Goal: Information Seeking & Learning: Learn about a topic

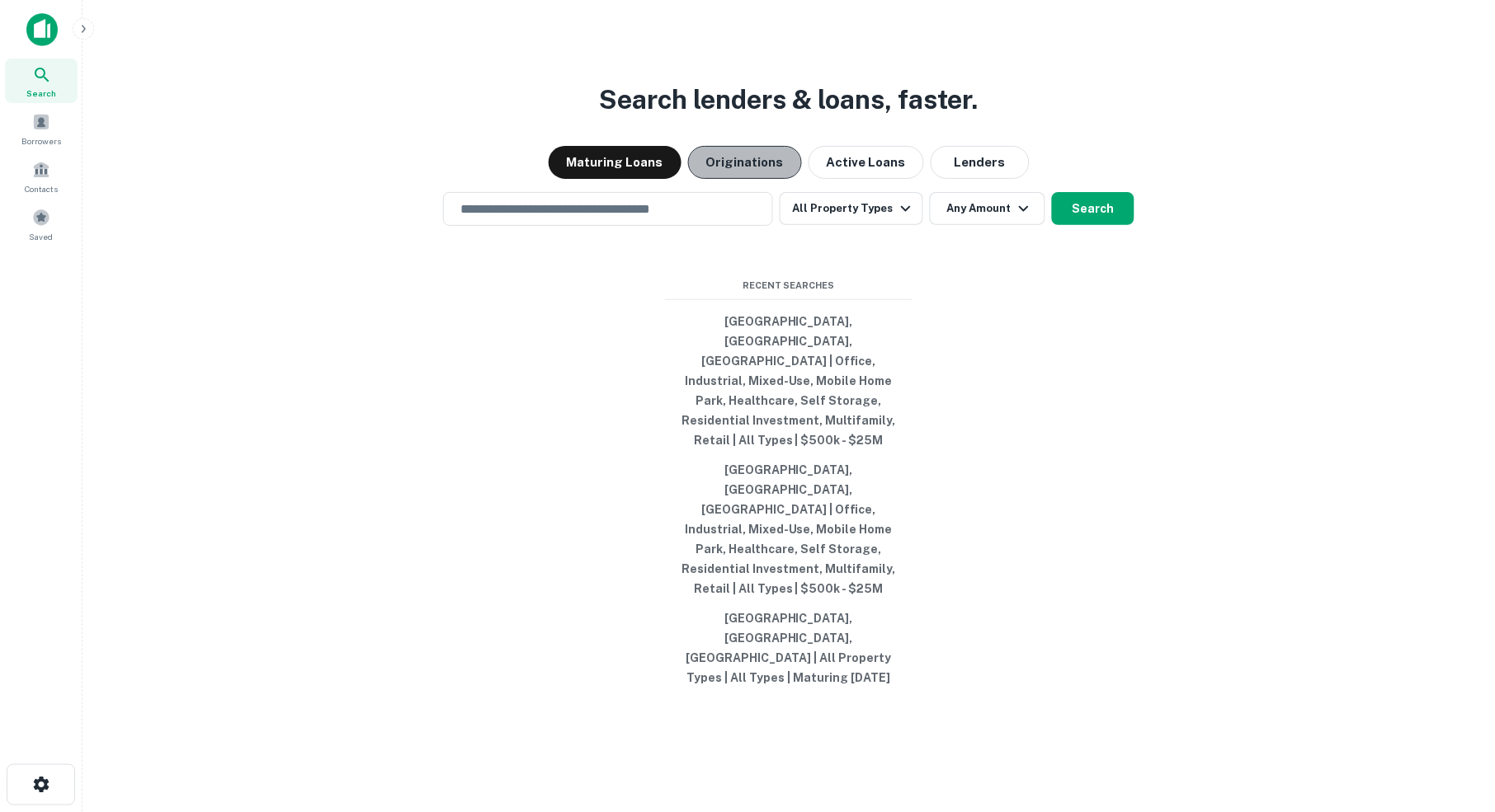
click at [751, 179] on button "Originations" at bounding box center [745, 162] width 114 height 33
click at [576, 218] on input "text" at bounding box center [607, 210] width 315 height 19
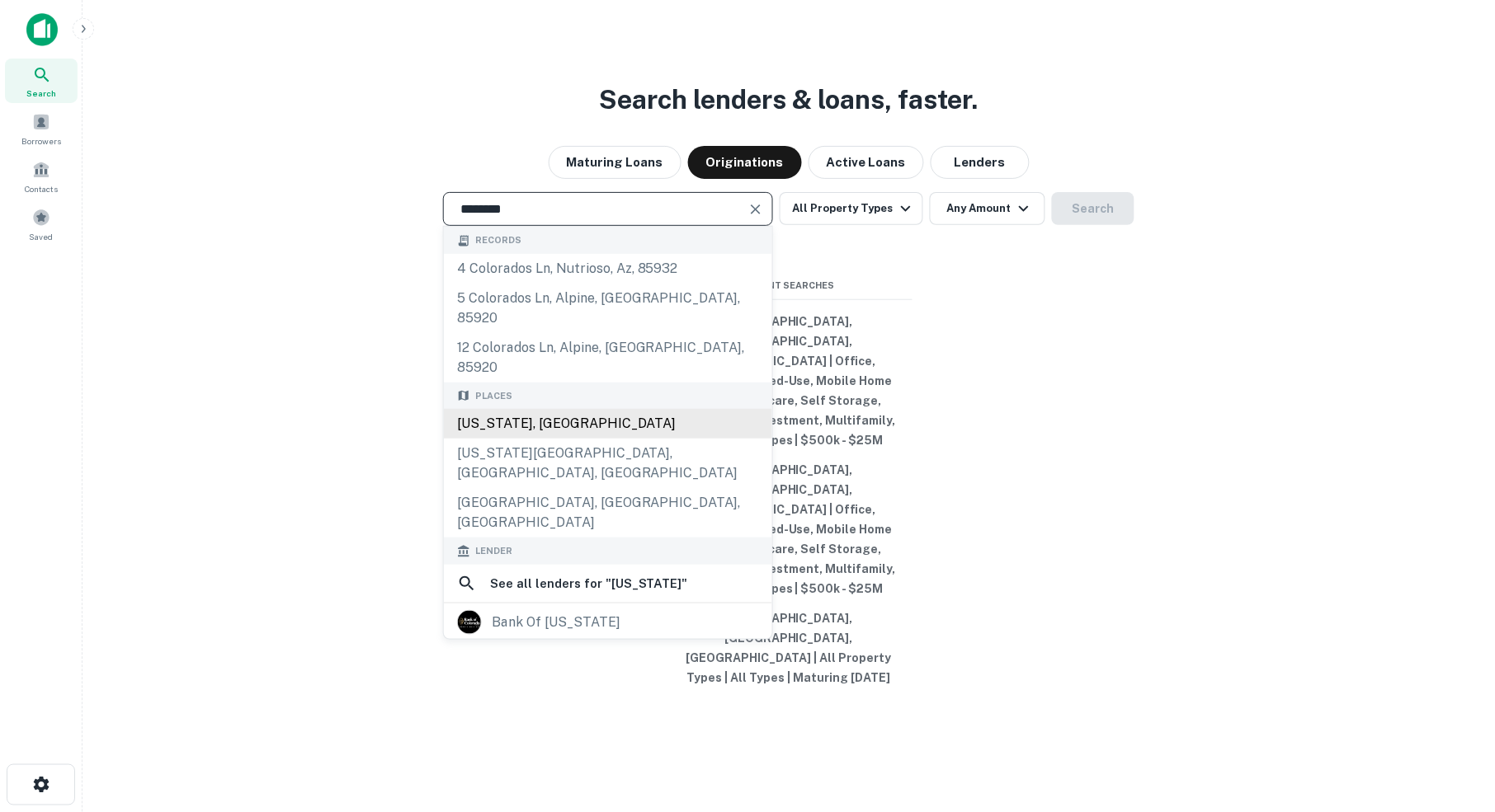
click at [535, 438] on div "[US_STATE], [GEOGRAPHIC_DATA]" at bounding box center [608, 424] width 328 height 30
type input "**********"
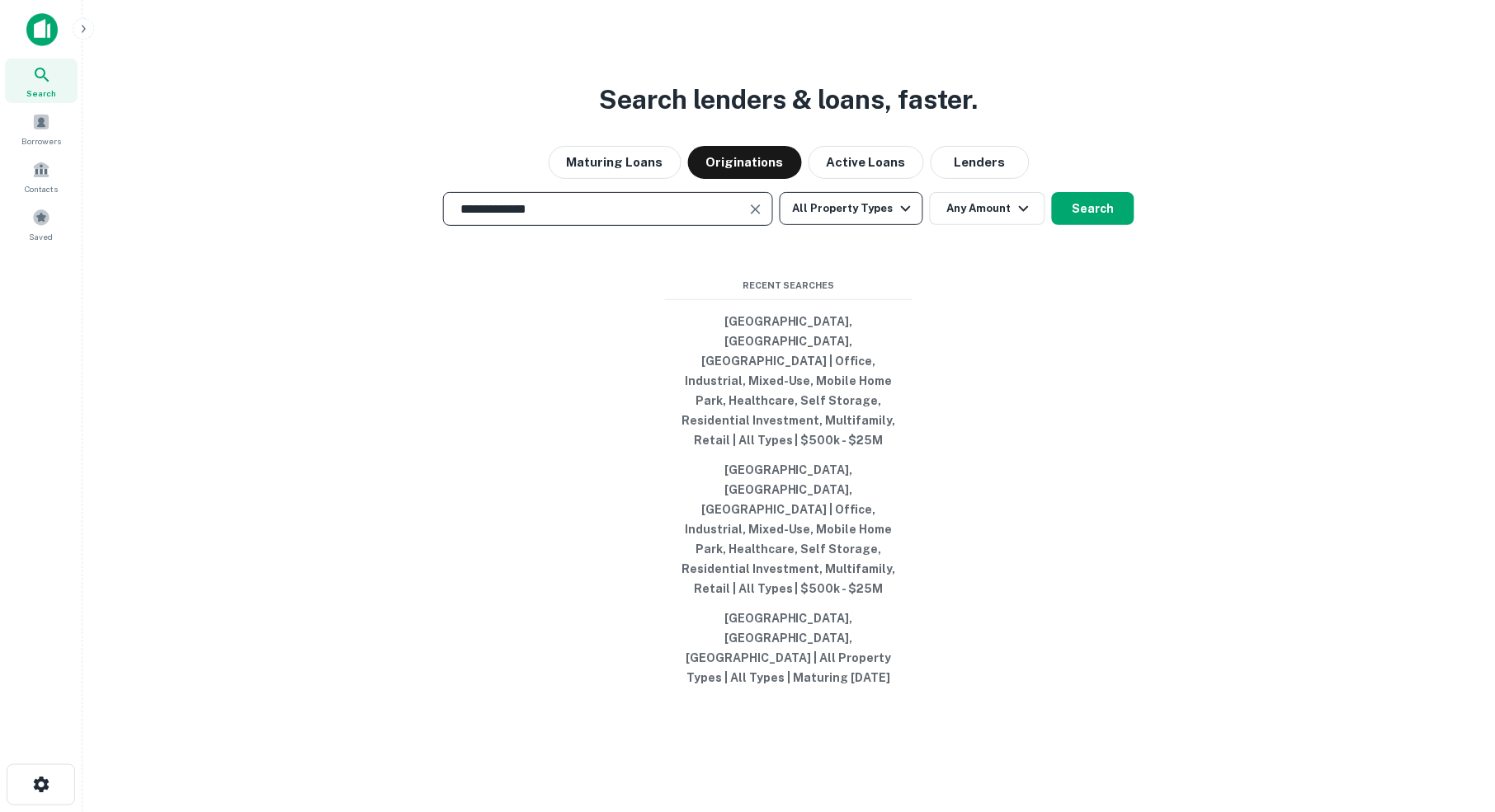
click at [910, 218] on icon "button" at bounding box center [905, 209] width 20 height 20
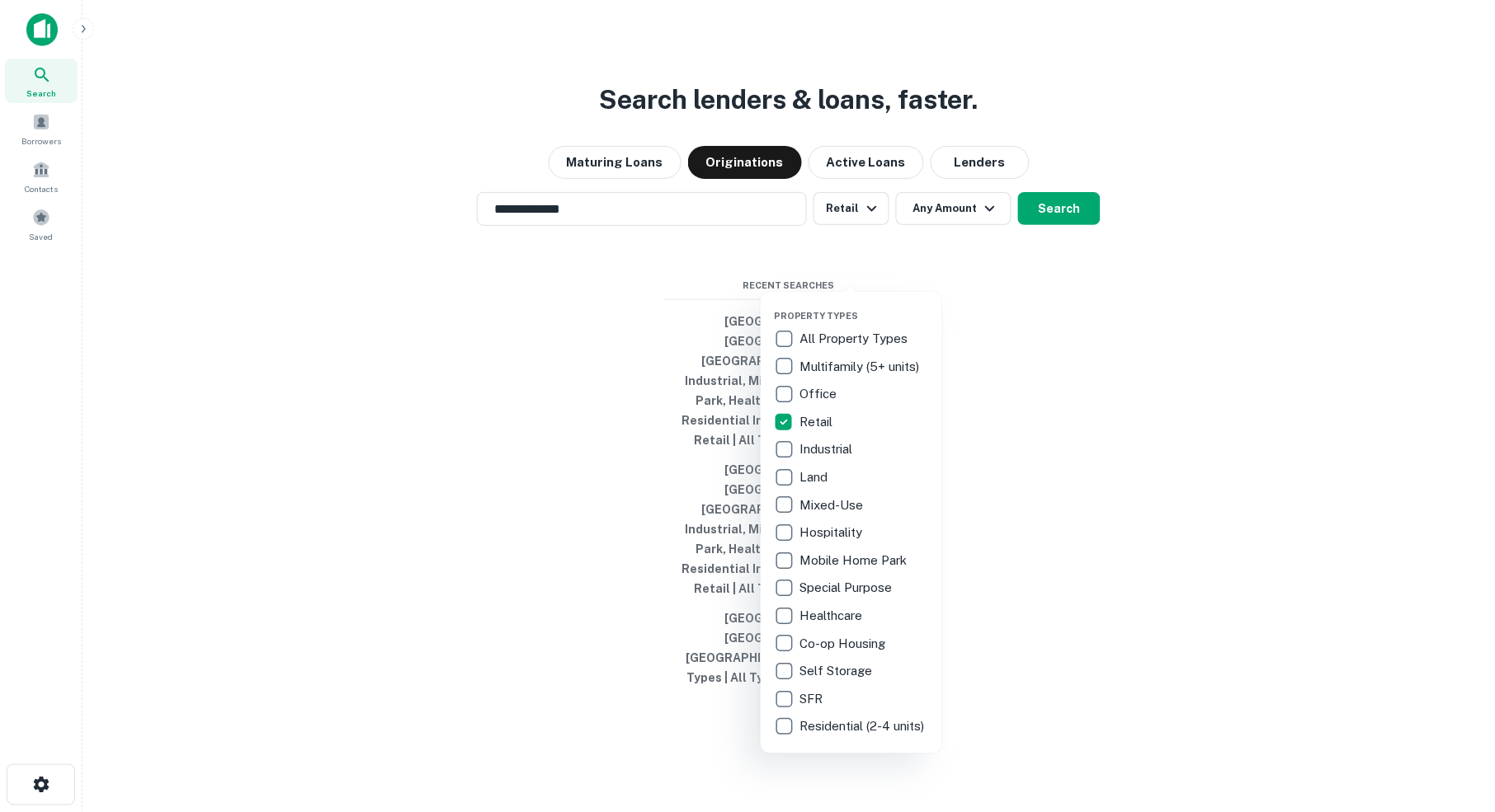
click at [976, 275] on div at bounding box center [748, 406] width 1495 height 812
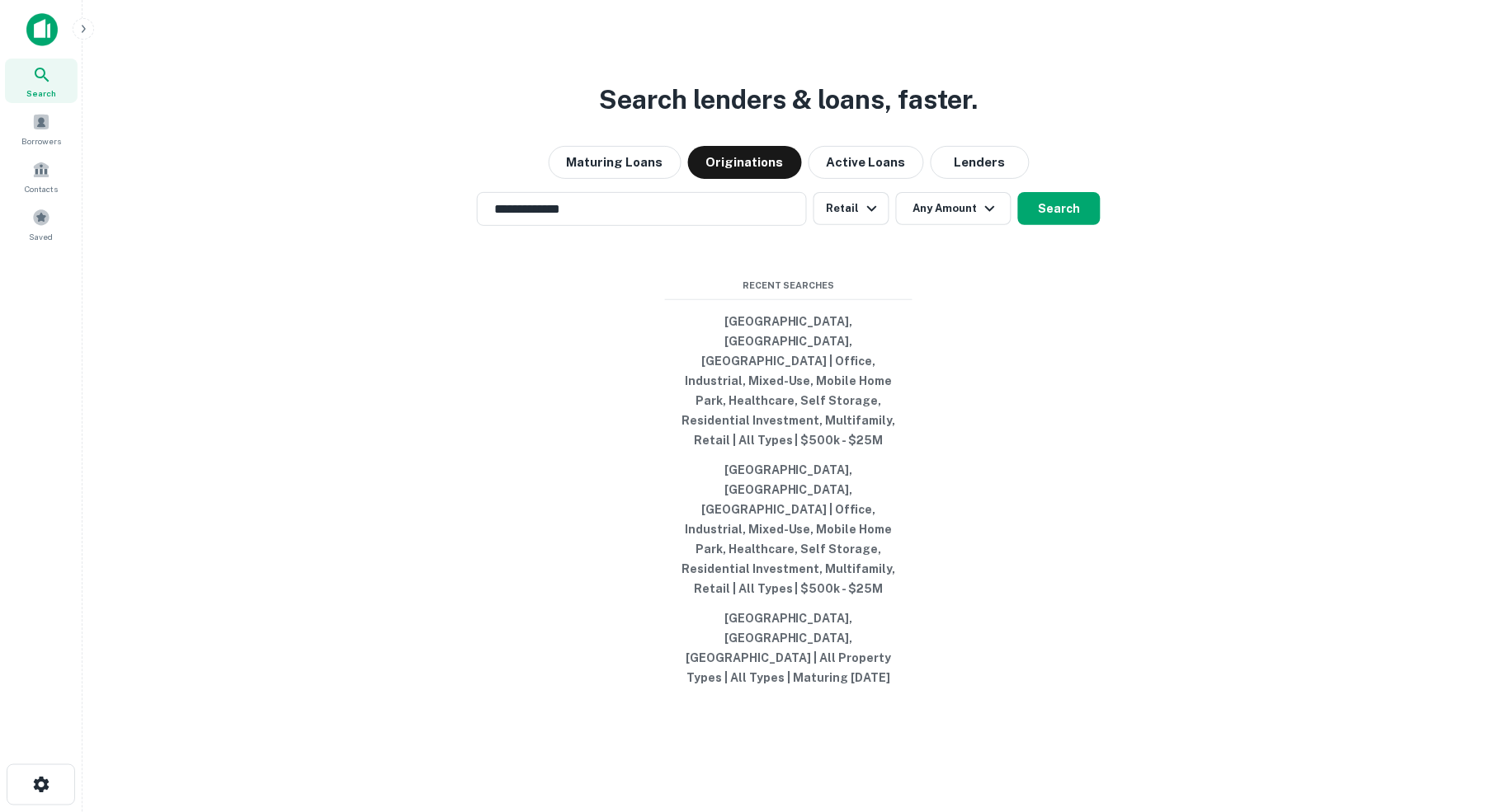
click at [976, 225] on button "Any Amount" at bounding box center [954, 209] width 116 height 33
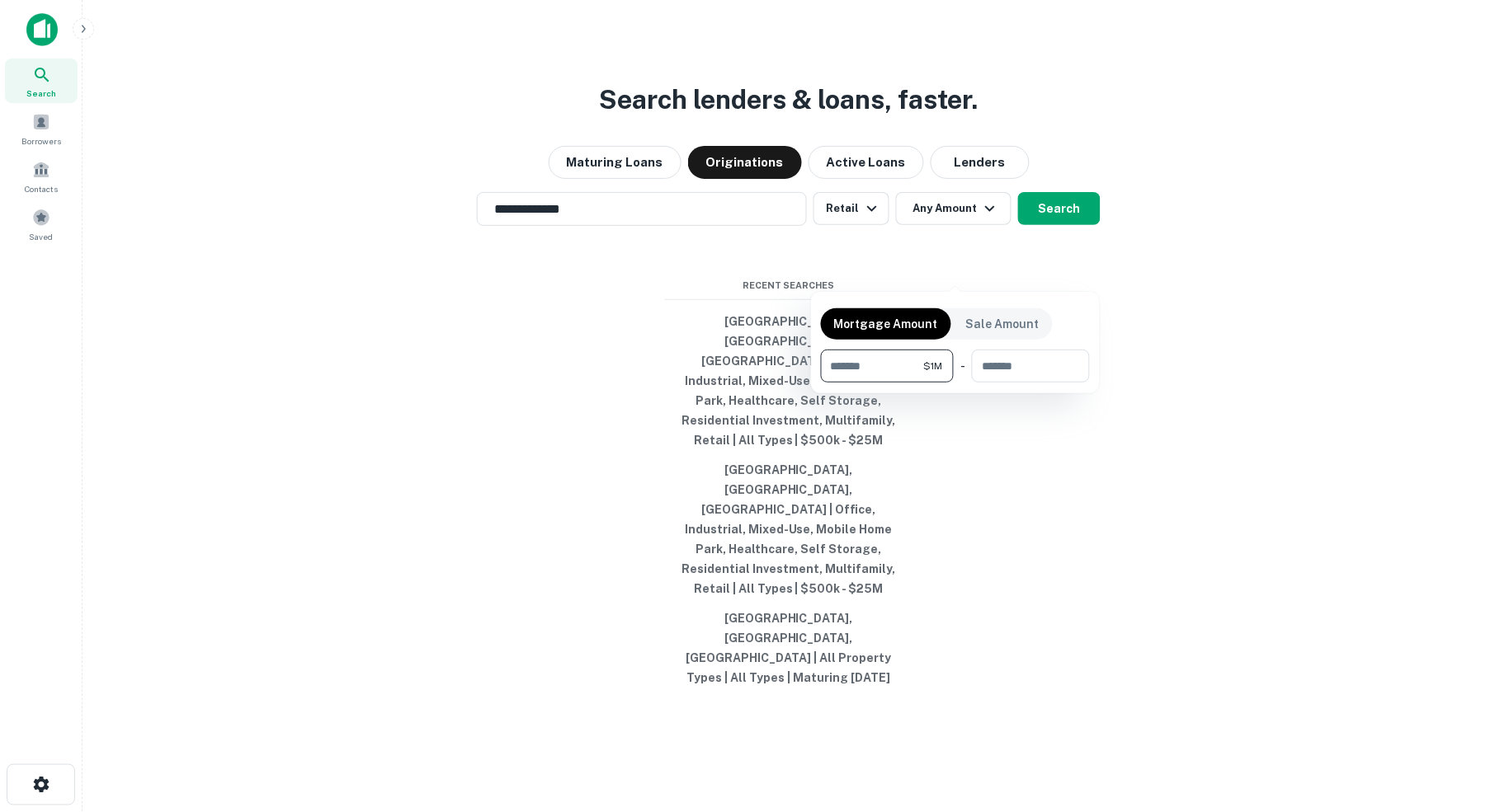
type input "*******"
click at [1065, 265] on div at bounding box center [748, 406] width 1495 height 812
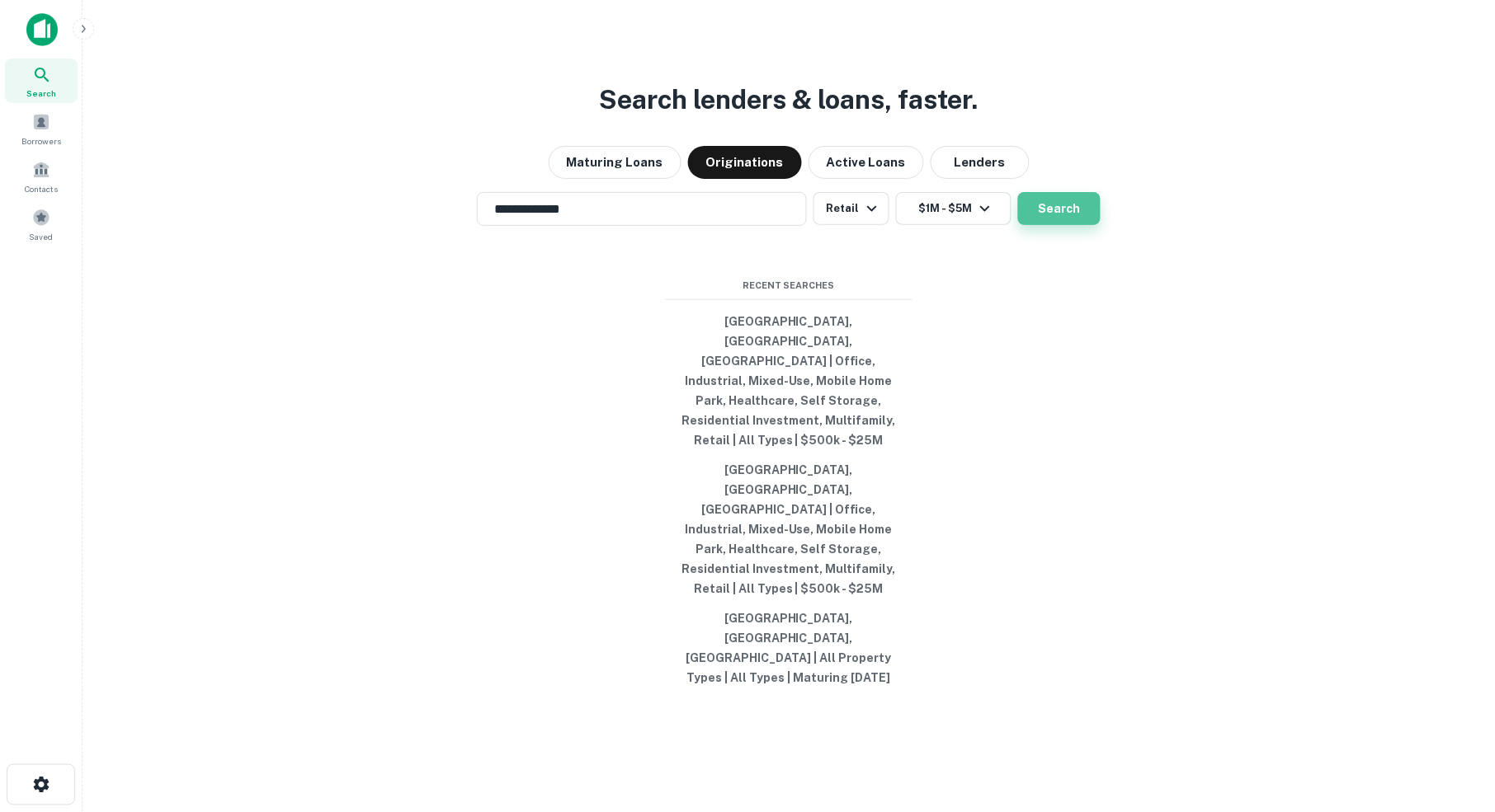
click at [1065, 225] on button "Search" at bounding box center [1059, 209] width 82 height 33
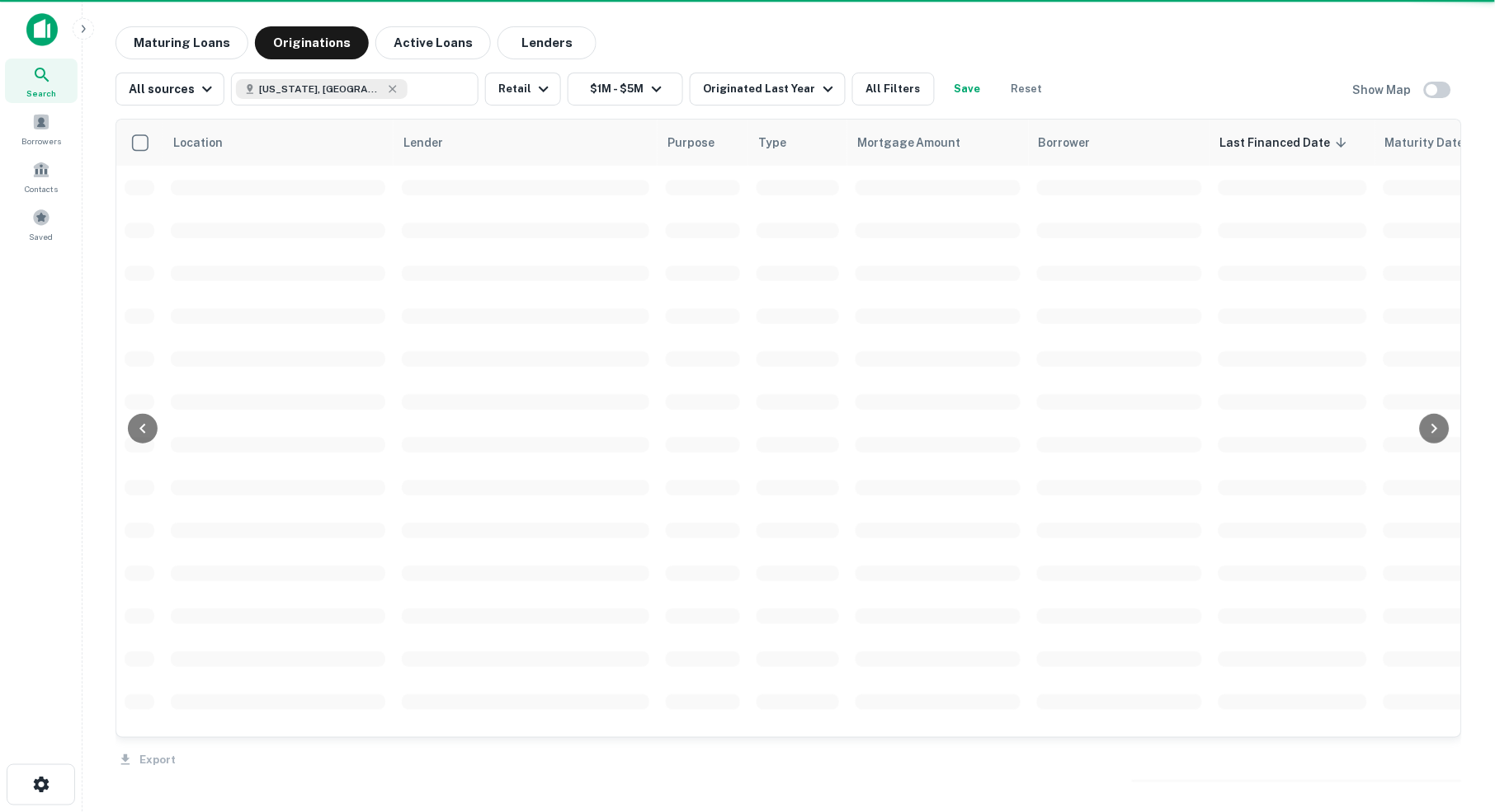
scroll to position [515, 0]
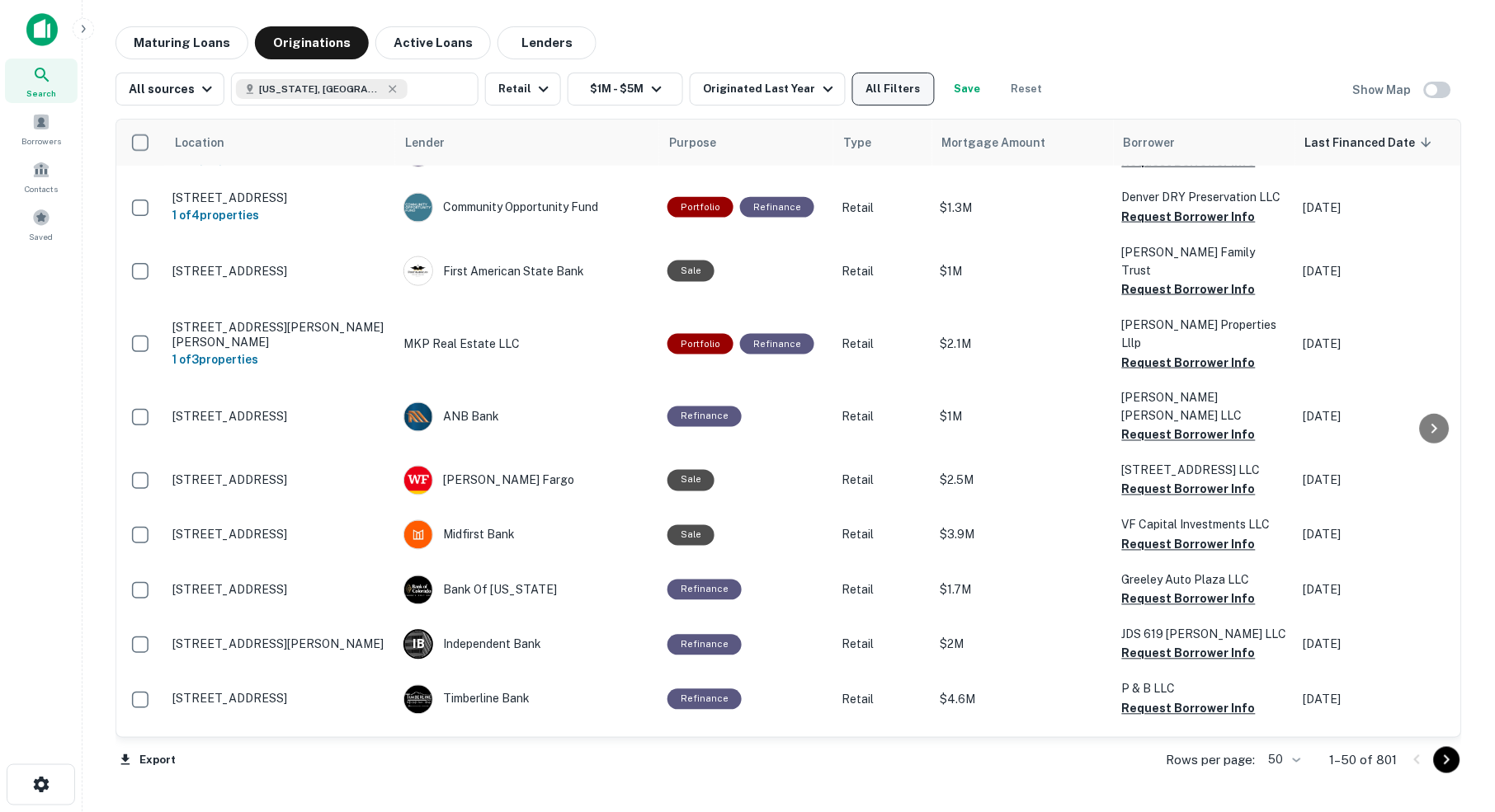
click at [910, 89] on button "All Filters" at bounding box center [893, 89] width 82 height 33
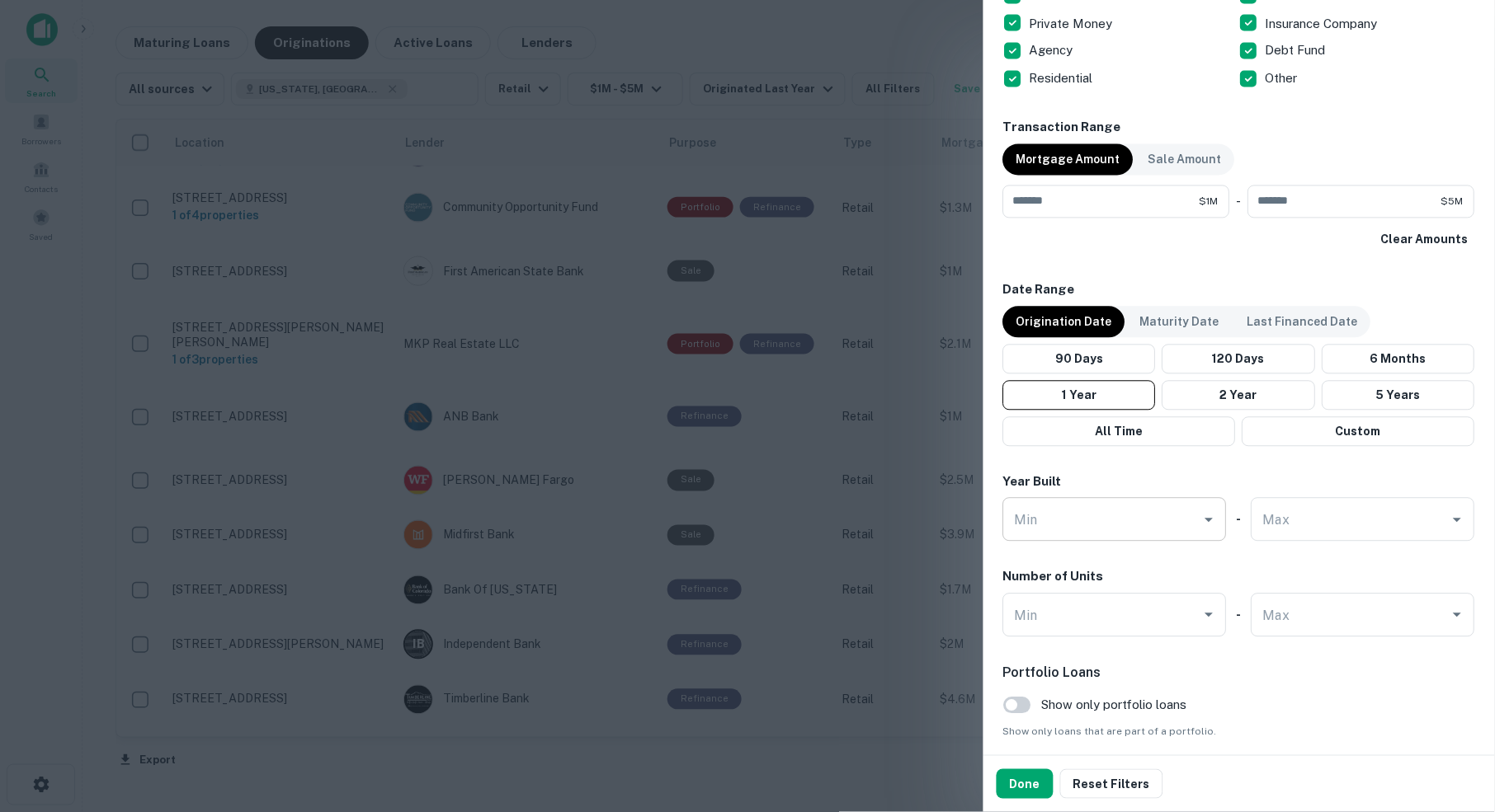
scroll to position [744, 0]
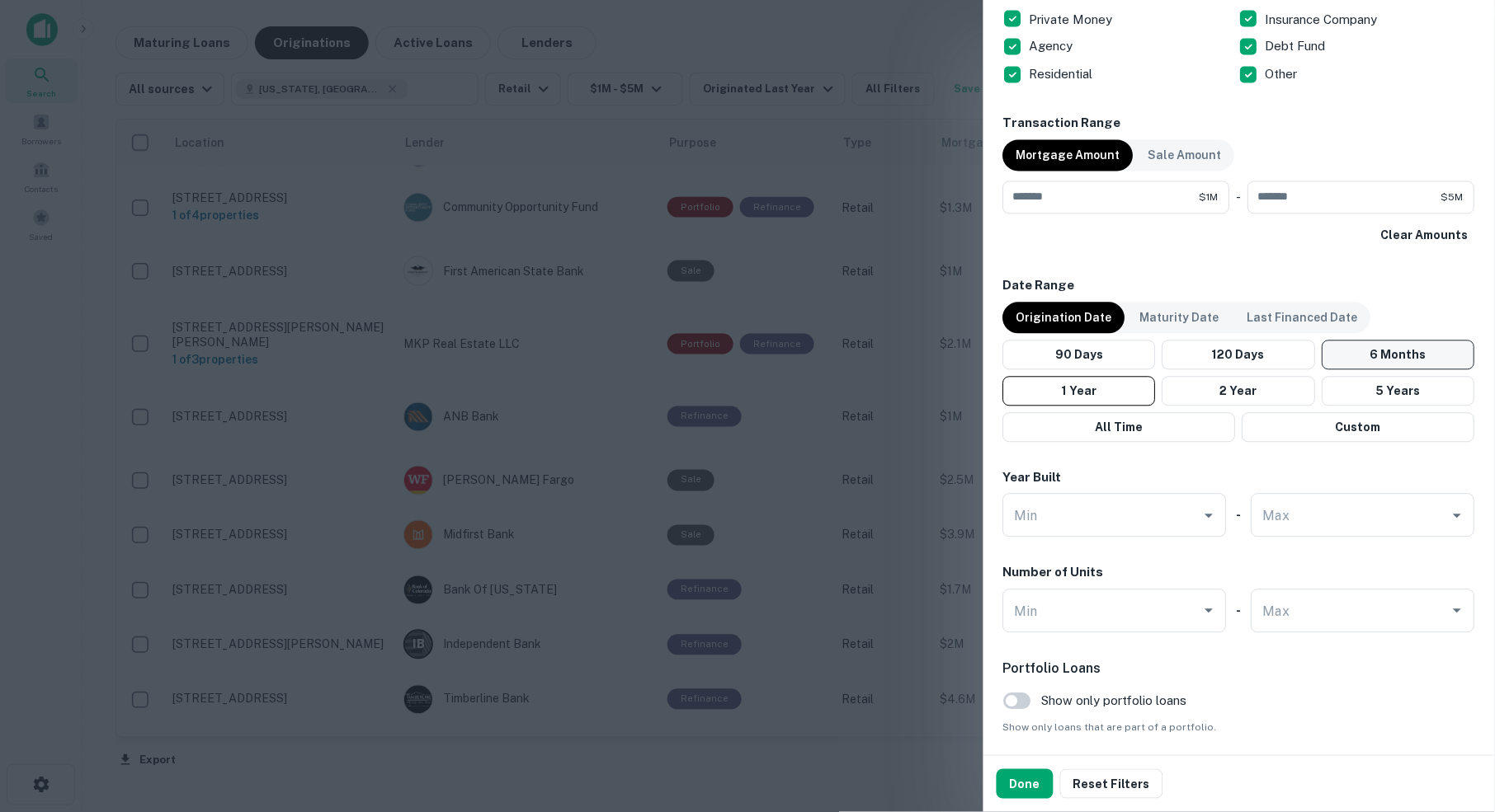
click at [1391, 351] on button "6 Months" at bounding box center [1398, 355] width 153 height 30
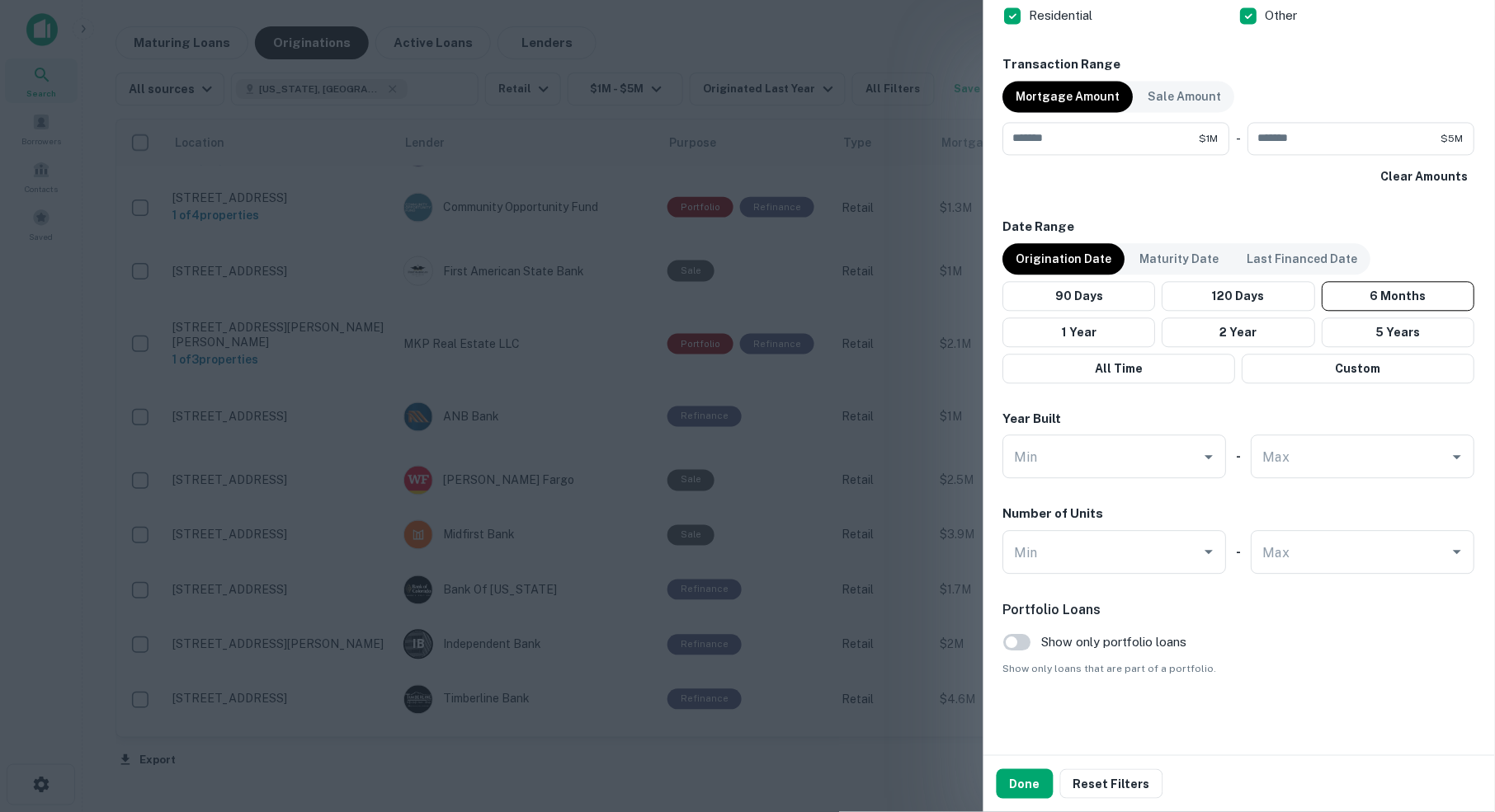
scroll to position [801, 0]
click at [1024, 788] on button "Done" at bounding box center [1025, 784] width 57 height 30
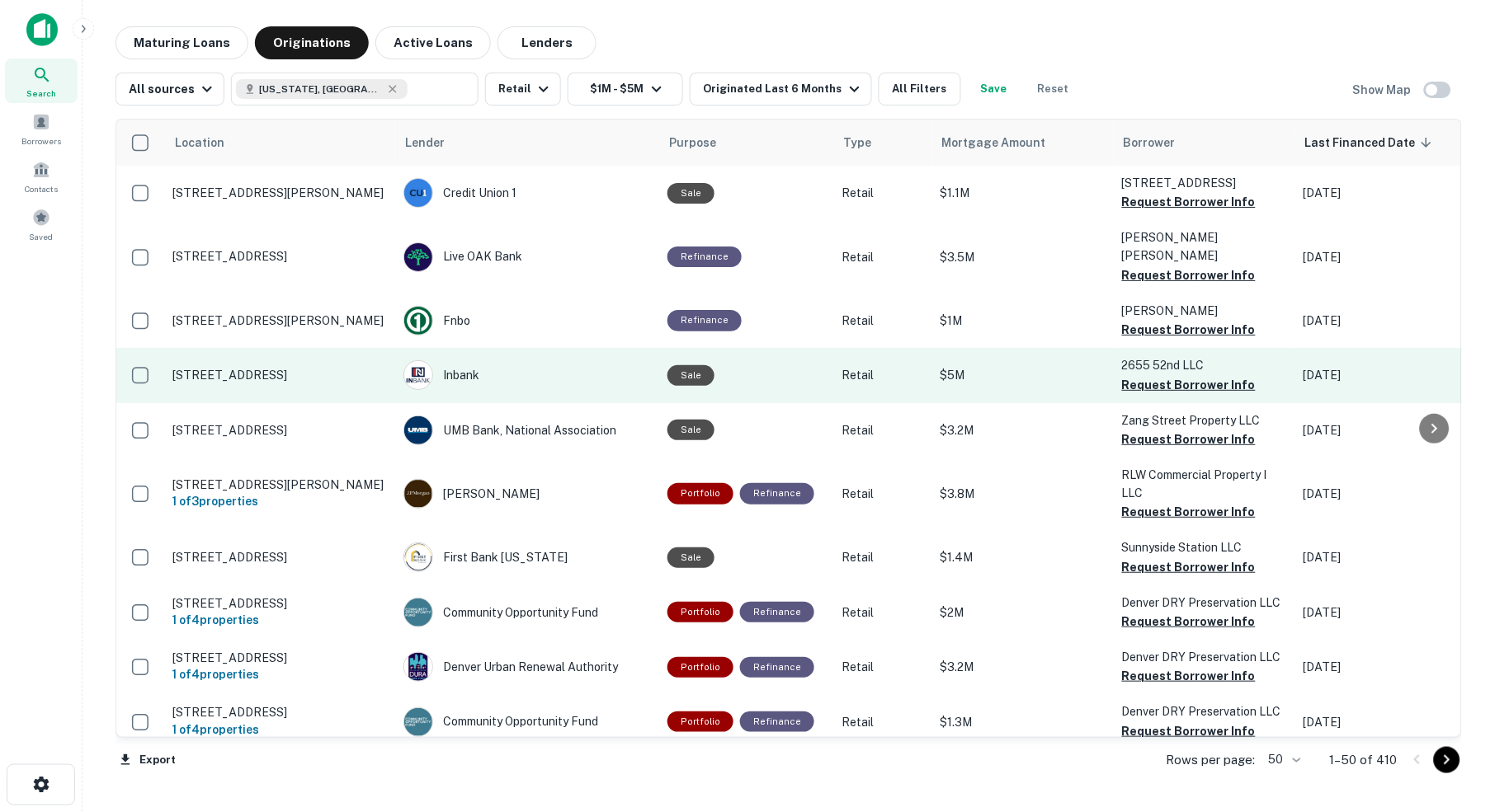
click at [229, 367] on p "[STREET_ADDRESS]" at bounding box center [280, 374] width 214 height 15
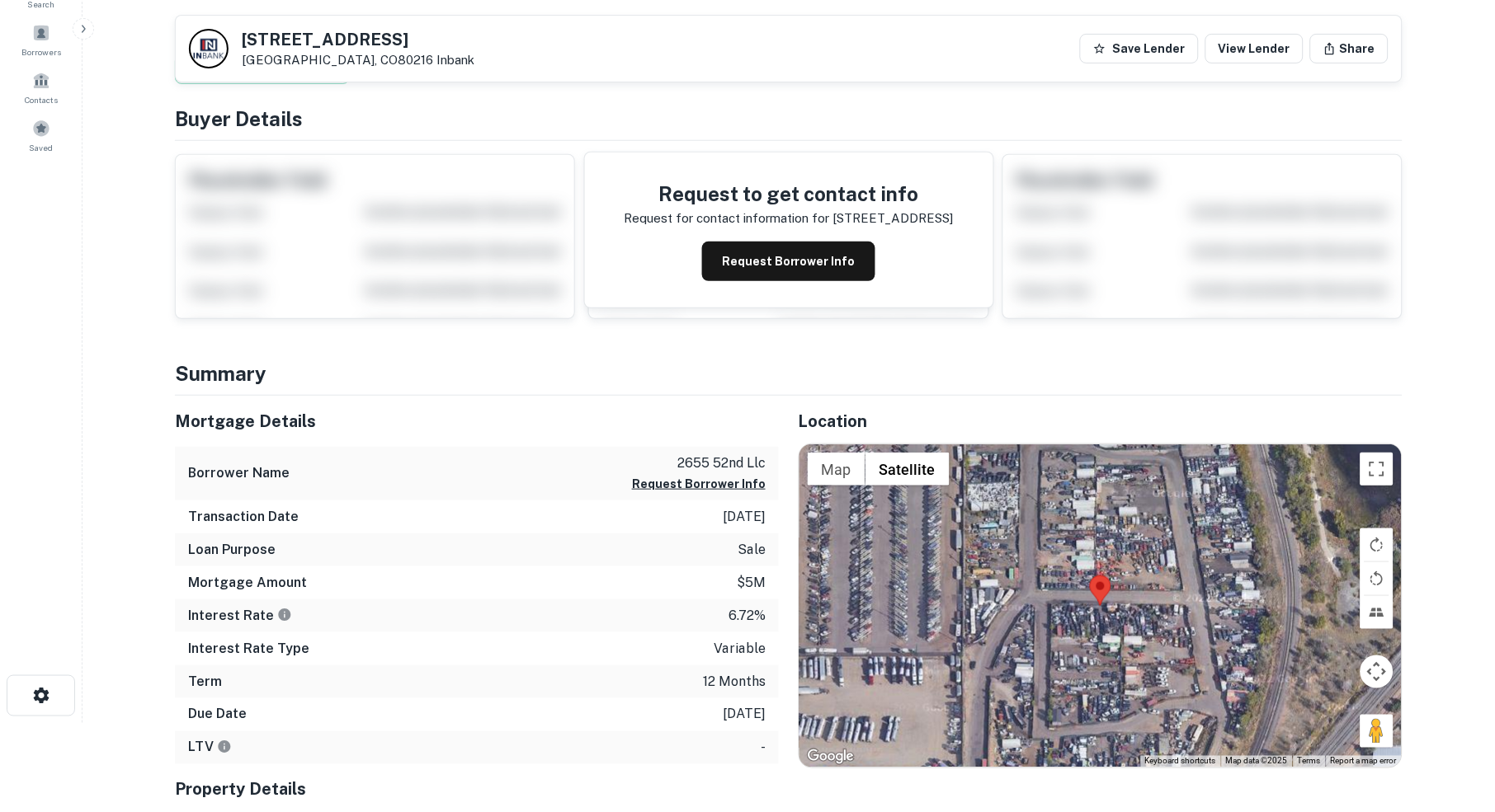
scroll to position [80, 0]
